Goal: Task Accomplishment & Management: Complete application form

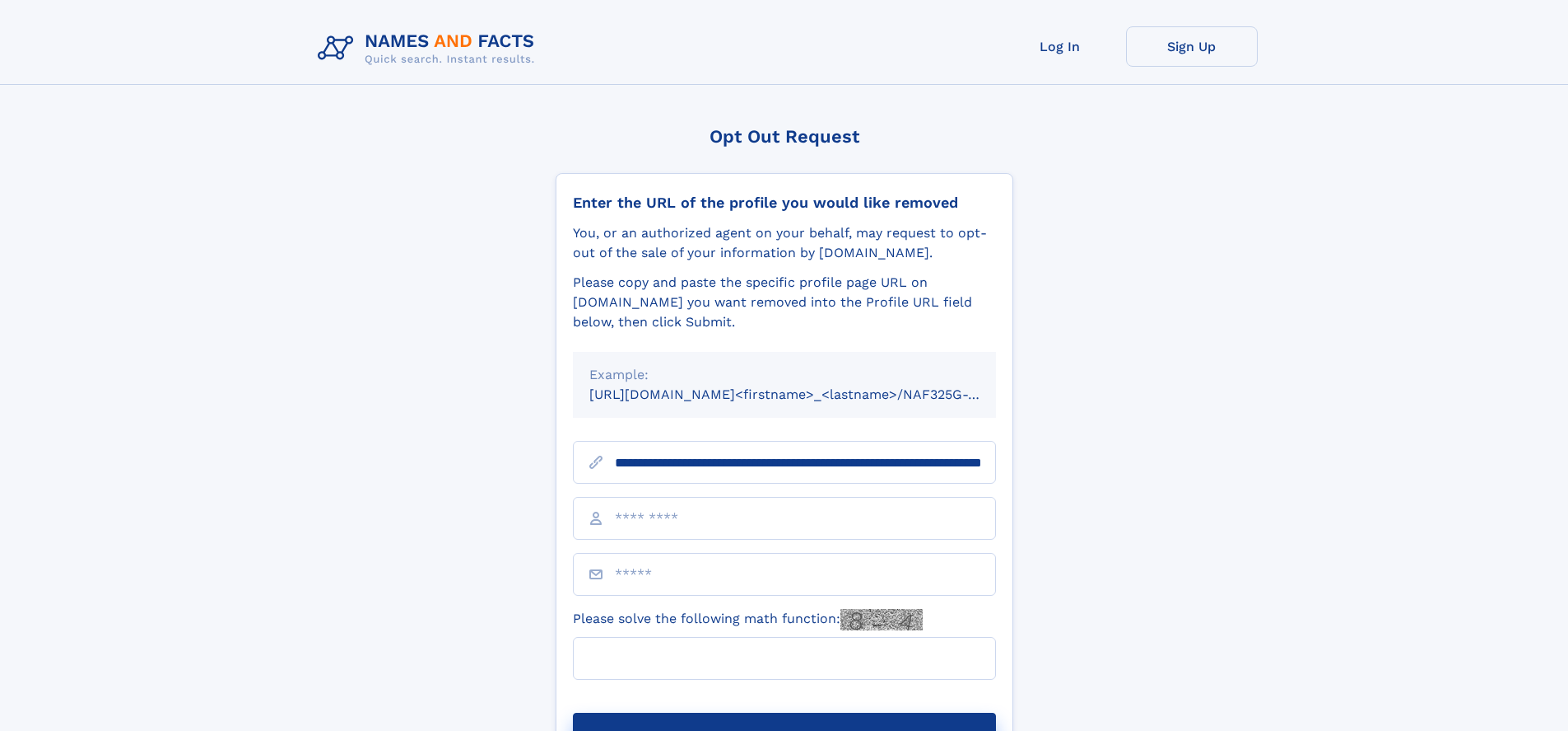
scroll to position [0, 170]
type input "**********"
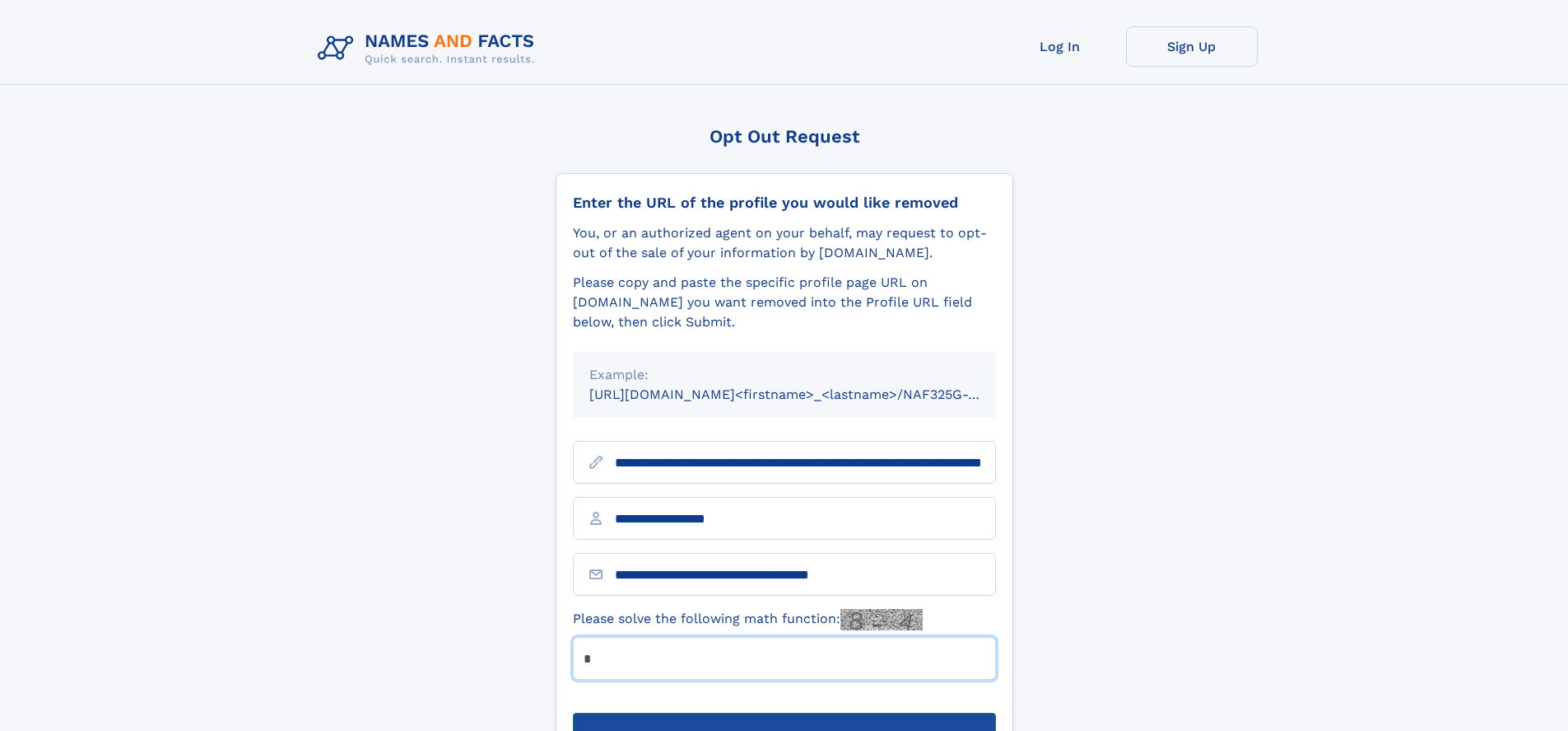
type input "*"
click at [784, 712] on button "Submit Opt Out Request" at bounding box center [784, 739] width 423 height 53
